Goal: Task Accomplishment & Management: Manage account settings

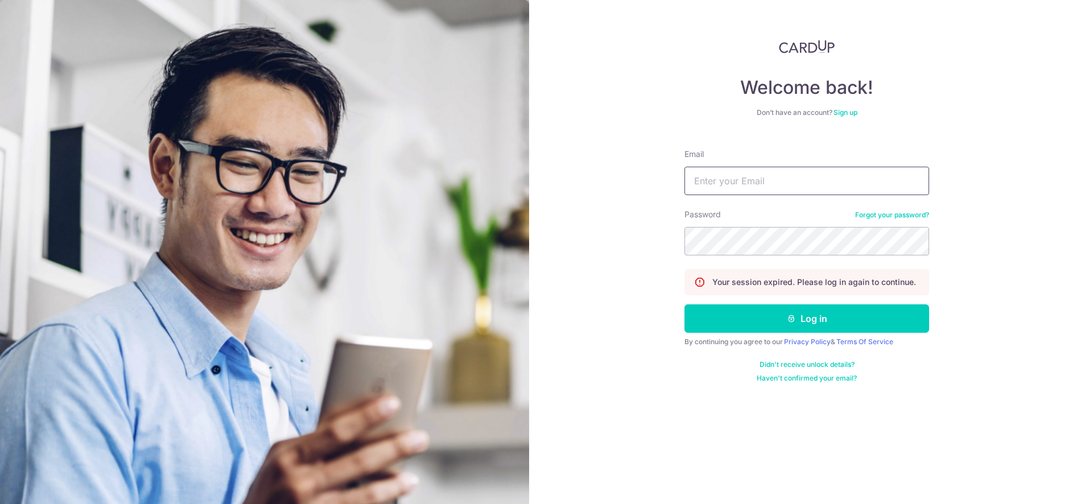
click at [793, 191] on input "Email" at bounding box center [807, 181] width 245 height 28
type input "[EMAIL_ADDRESS][DOMAIN_NAME]"
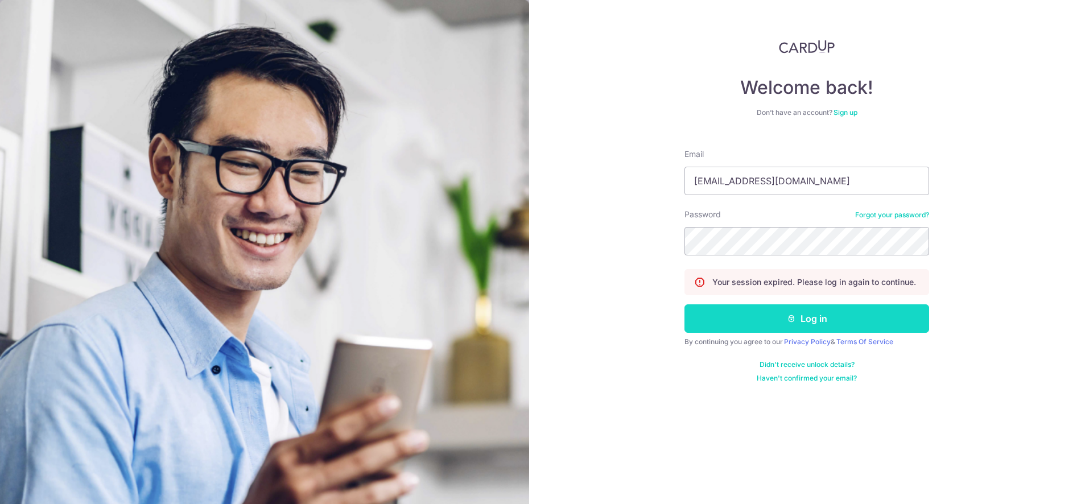
click at [809, 329] on button "Log in" at bounding box center [807, 318] width 245 height 28
